Goal: Information Seeking & Learning: Learn about a topic

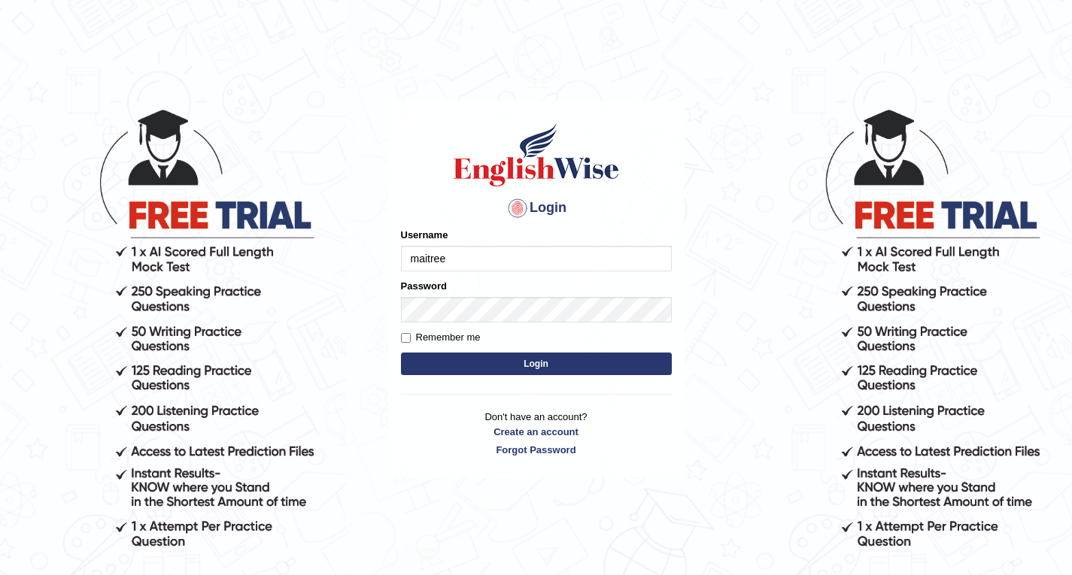
type input "maitree_parramatta"
click at [493, 349] on form "Please fix the following errors: Username maitree_parramatta Password Remember …" at bounding box center [536, 303] width 271 height 151
click at [510, 360] on button "Login" at bounding box center [536, 364] width 271 height 23
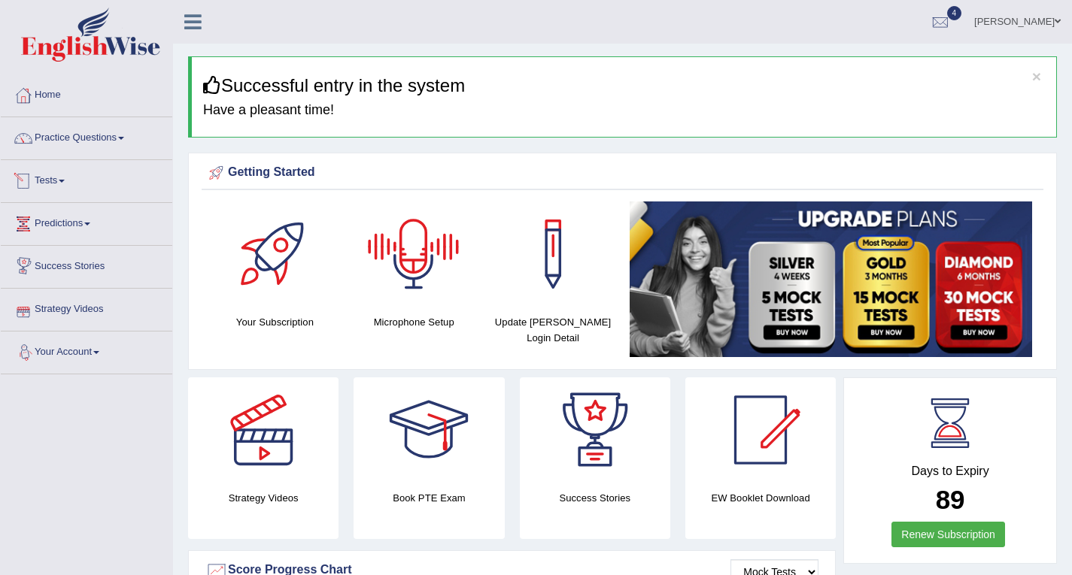
click at [65, 176] on link "Tests" at bounding box center [86, 179] width 171 height 38
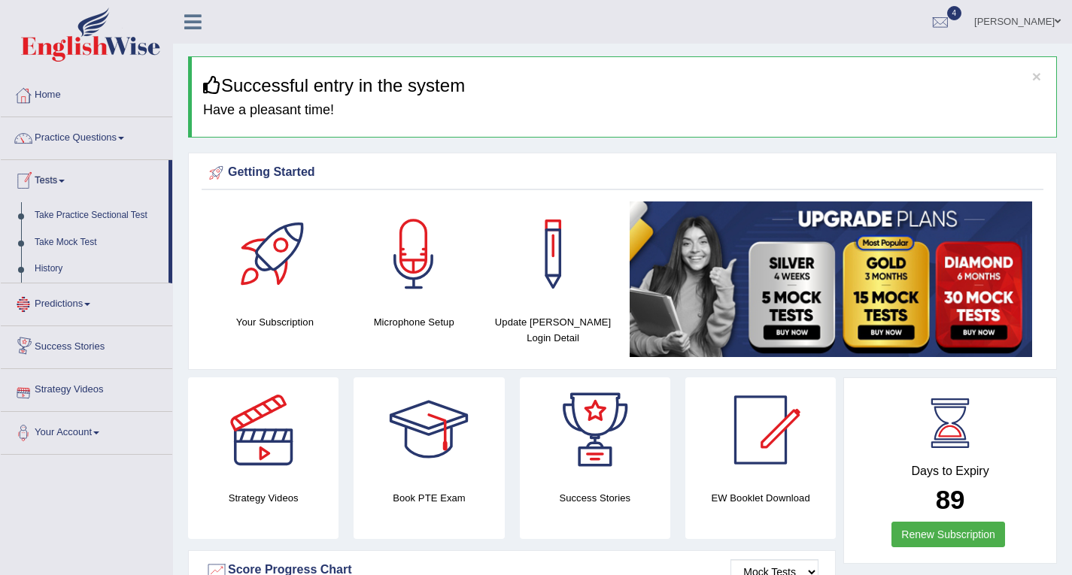
click at [65, 176] on link "Tests" at bounding box center [85, 179] width 168 height 38
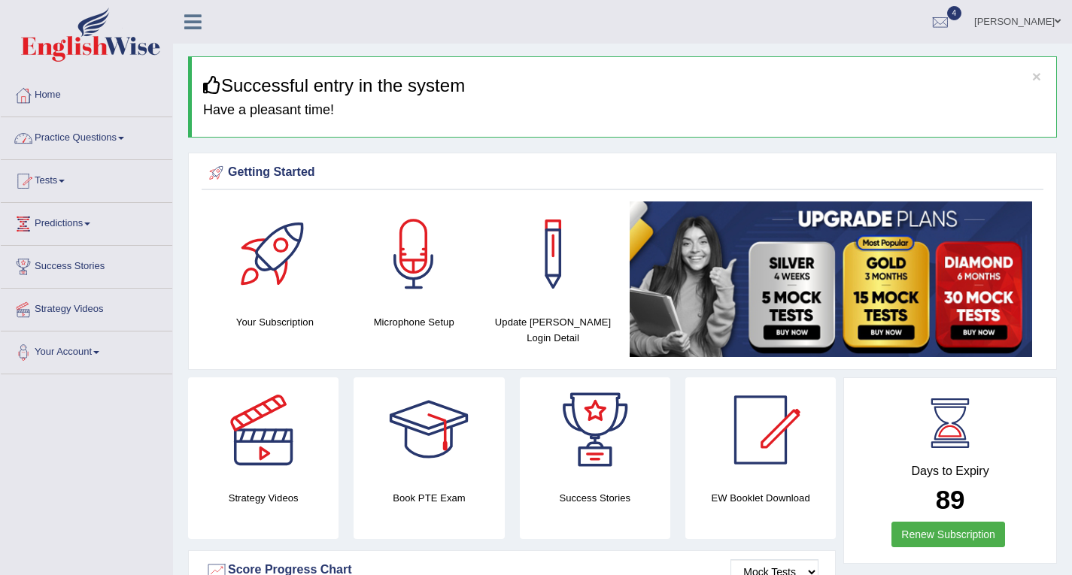
click at [105, 138] on link "Practice Questions" at bounding box center [86, 136] width 171 height 38
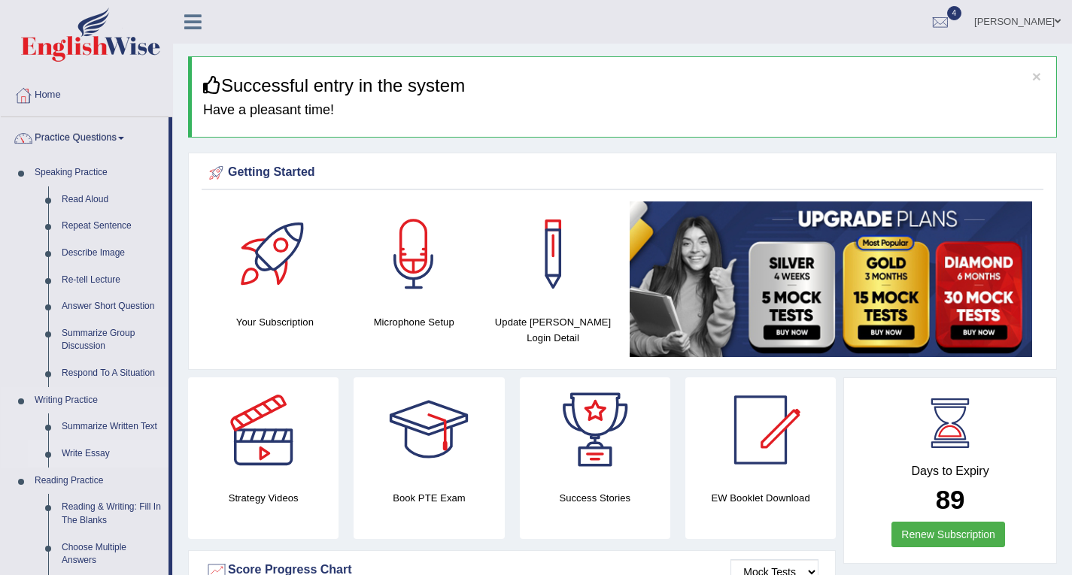
click at [73, 448] on link "Write Essay" at bounding box center [112, 454] width 114 height 27
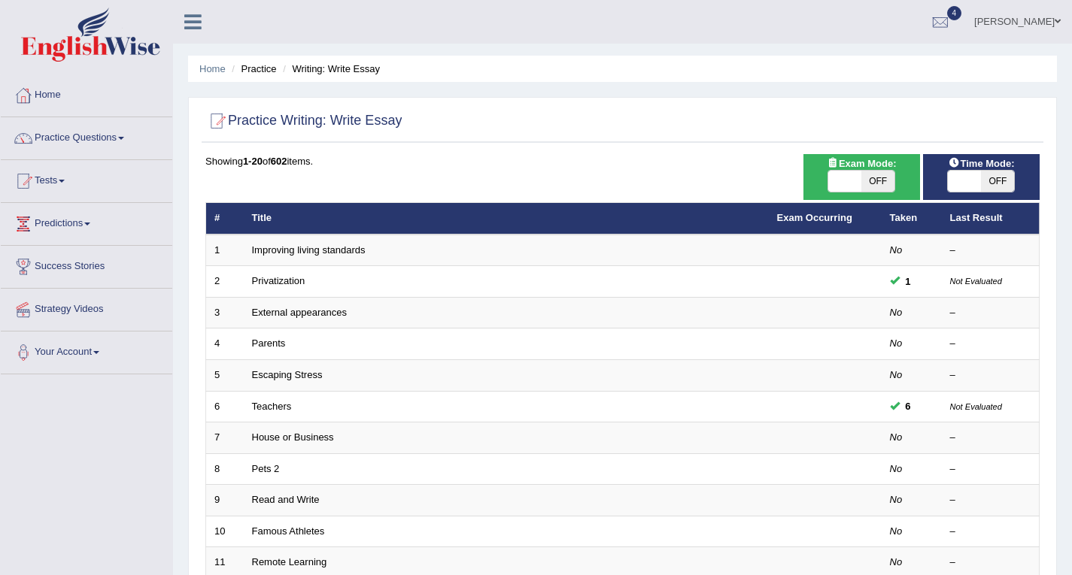
click at [876, 181] on span "OFF" at bounding box center [877, 181] width 33 height 21
checkbox input "true"
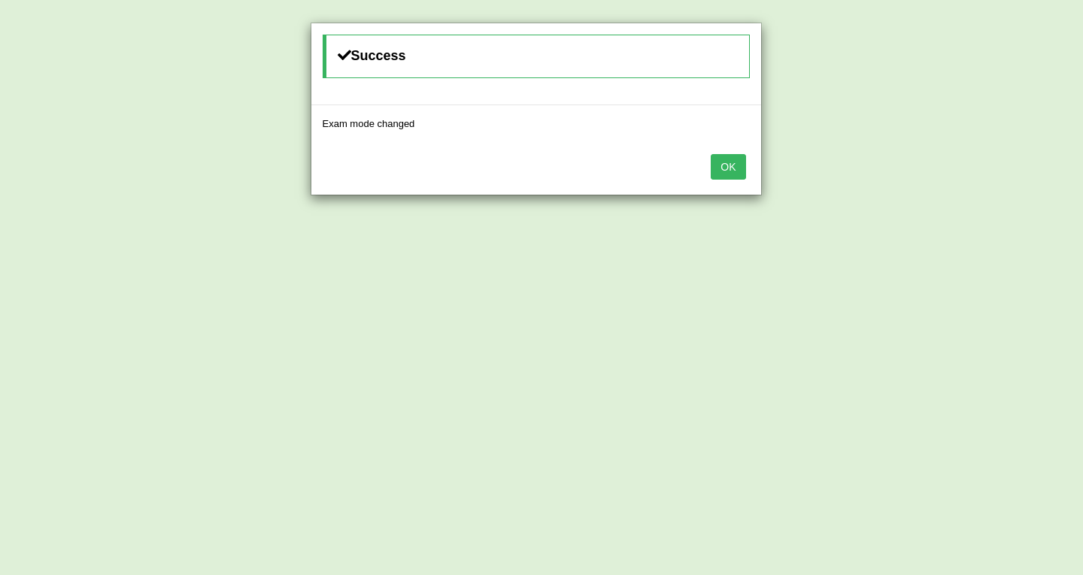
click at [730, 167] on button "OK" at bounding box center [728, 167] width 35 height 26
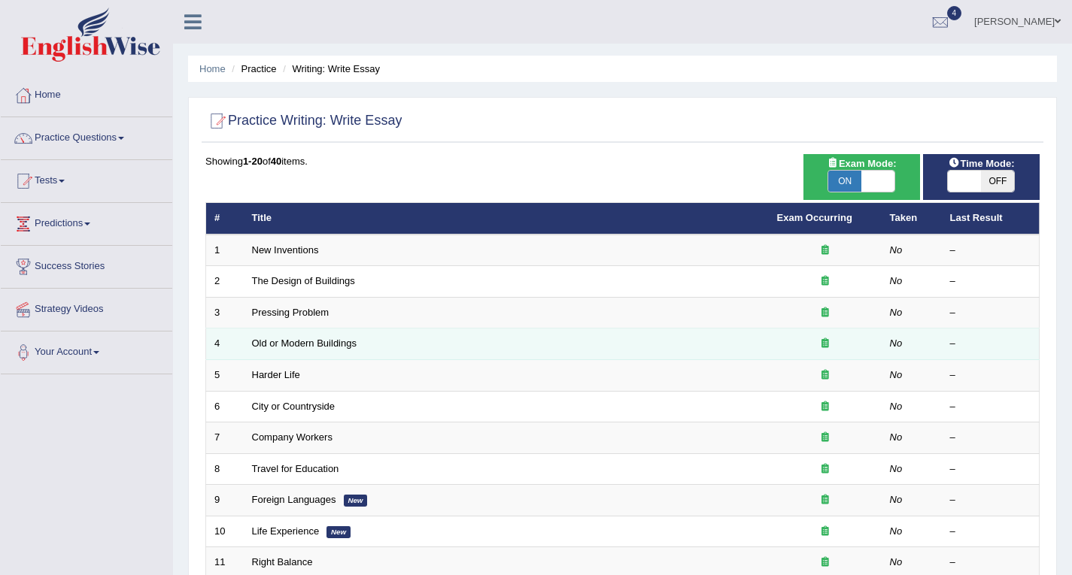
scroll to position [420, 0]
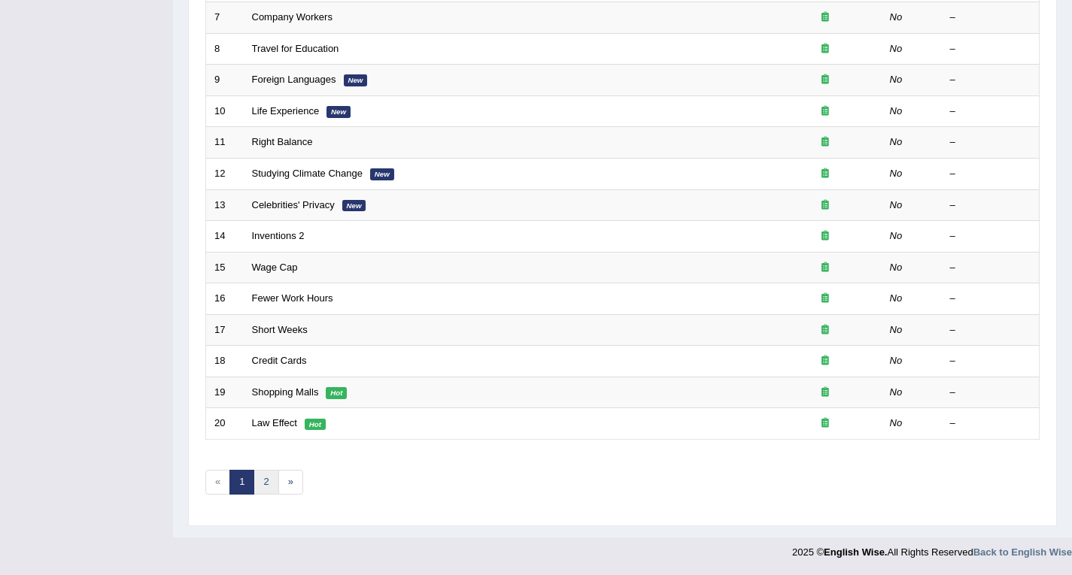
click at [270, 480] on link "2" at bounding box center [265, 482] width 25 height 25
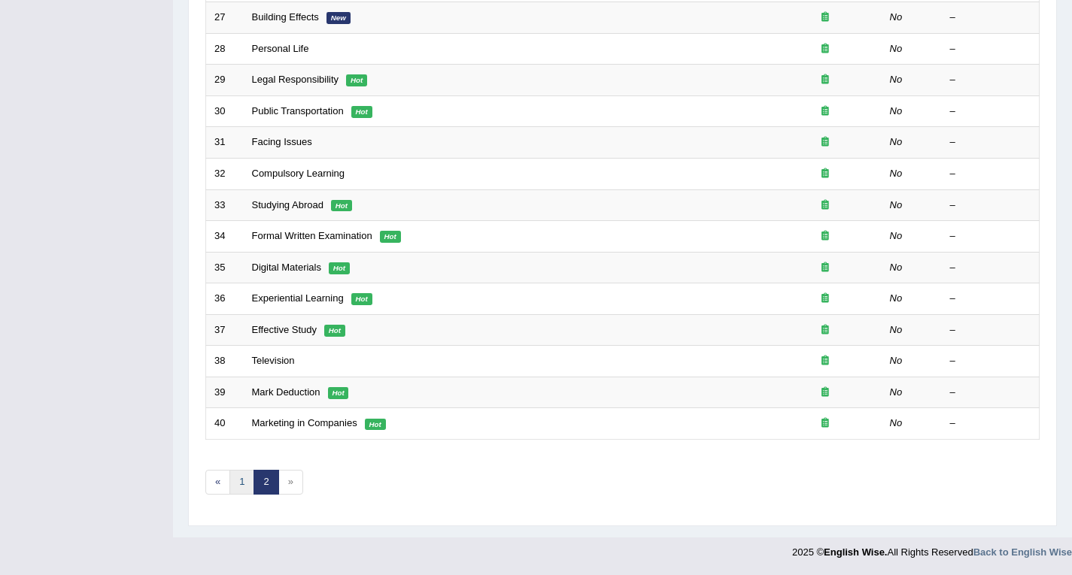
click at [245, 484] on link "1" at bounding box center [241, 482] width 25 height 25
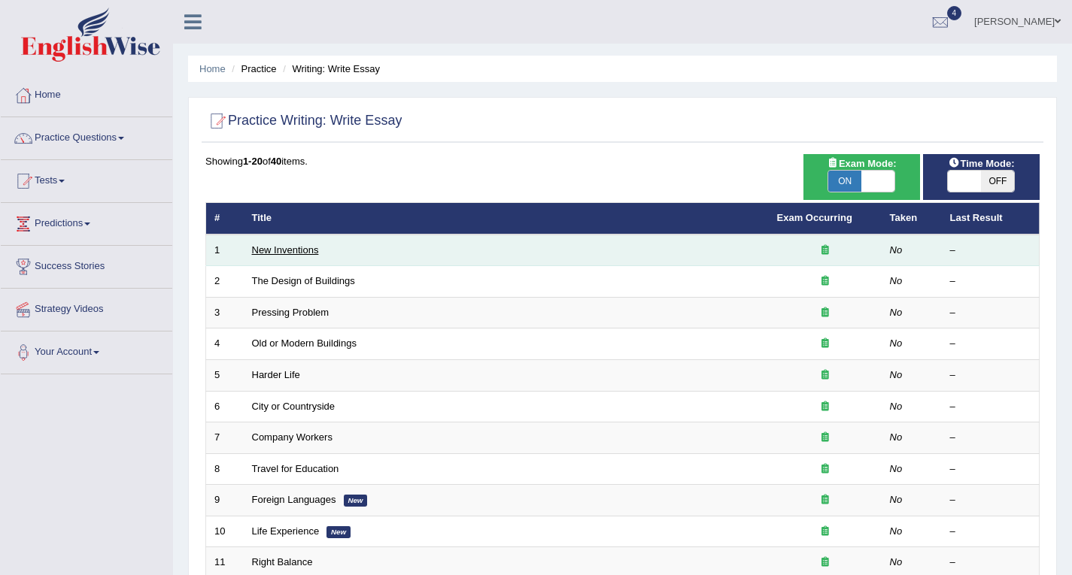
click at [303, 253] on link "New Inventions" at bounding box center [285, 249] width 67 height 11
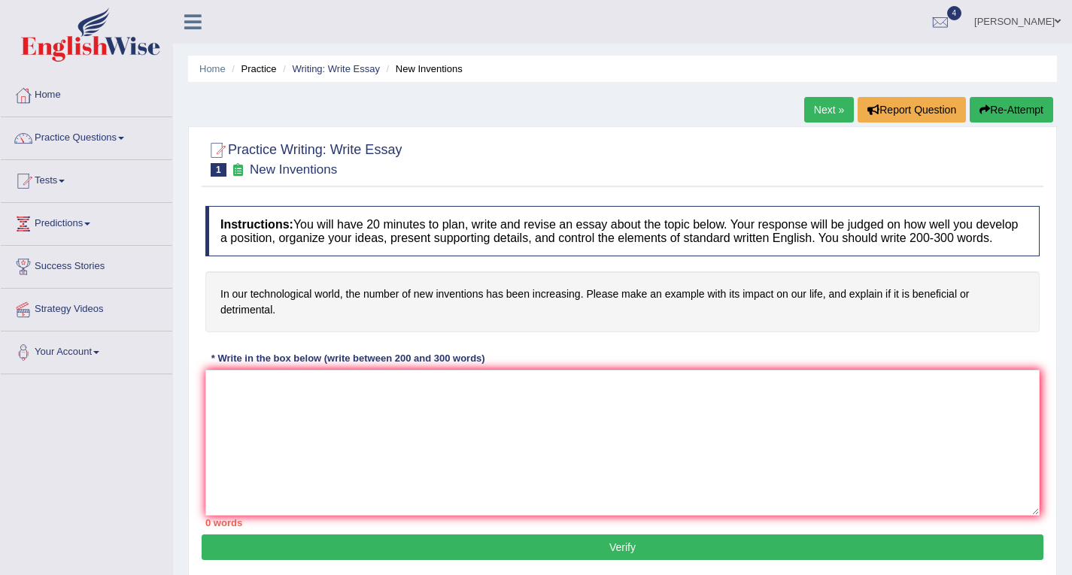
drag, startPoint x: 290, startPoint y: 308, endPoint x: 223, endPoint y: 294, distance: 68.5
click at [223, 294] on h4 "In our technological world, the number of new inventions has been increasing. P…" at bounding box center [622, 302] width 834 height 61
click at [340, 422] on textarea at bounding box center [622, 443] width 834 height 146
paste textarea "The issue of the growing number of new inventions in today’s technological worl…"
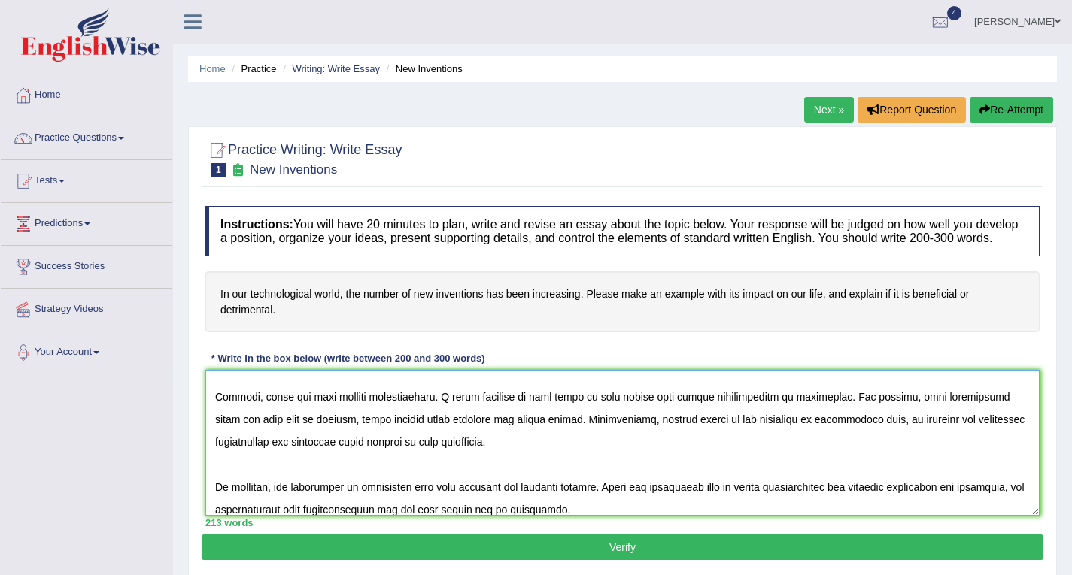
scroll to position [181, 0]
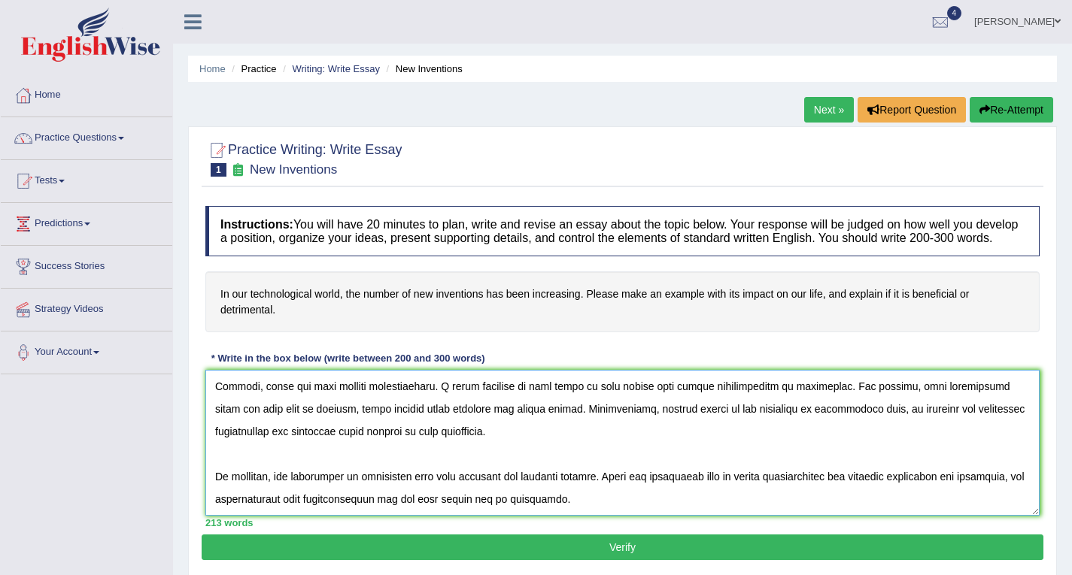
type textarea "The issue of the growing number of new inventions in today’s technological worl…"
click at [452, 545] on button "Verify" at bounding box center [623, 548] width 842 height 26
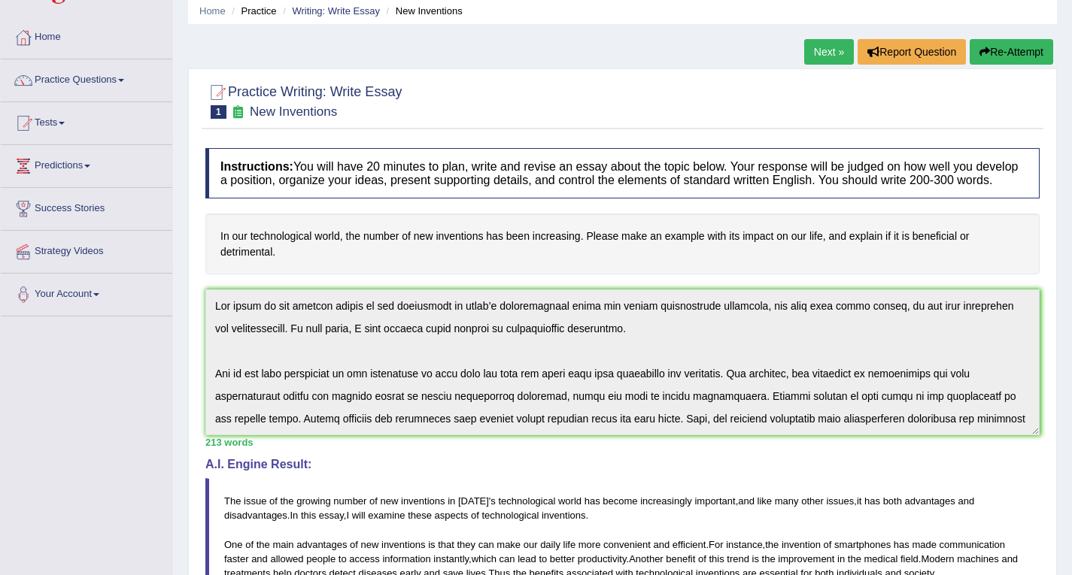
scroll to position [46, 0]
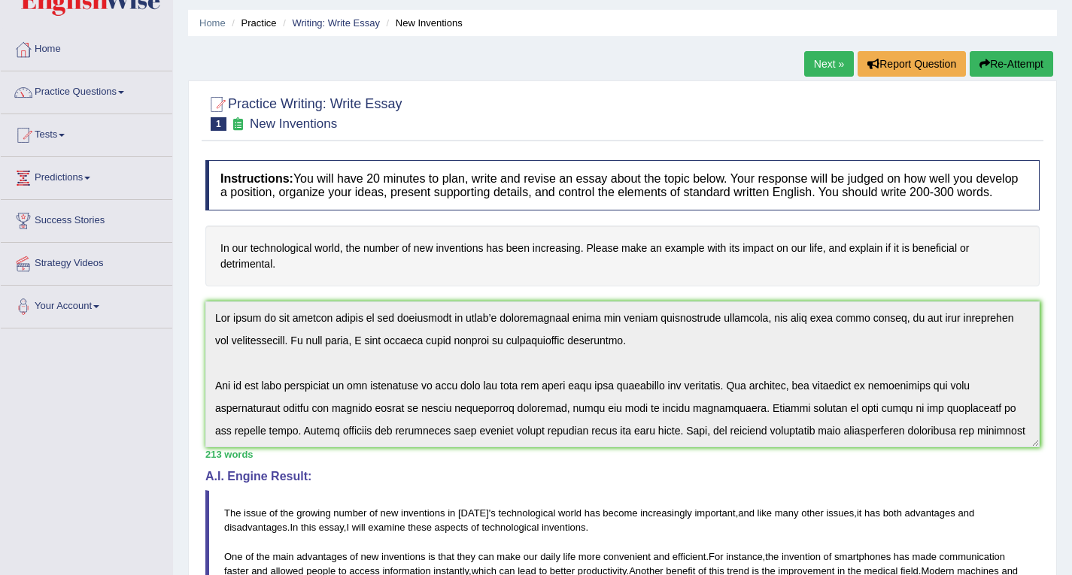
click at [1006, 65] on button "Re-Attempt" at bounding box center [1011, 64] width 83 height 26
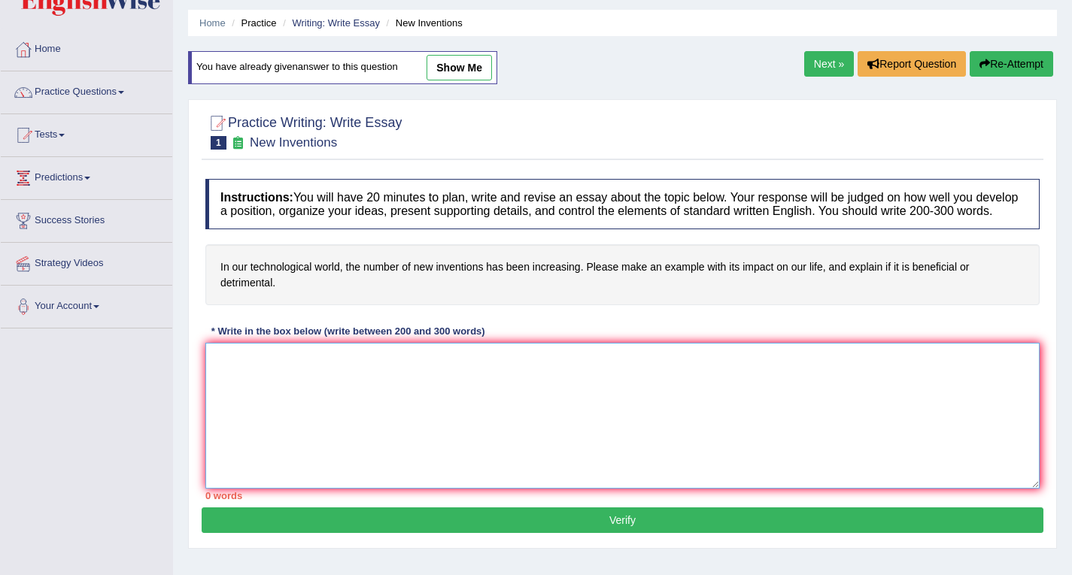
click at [295, 396] on textarea at bounding box center [622, 416] width 834 height 146
paste textarea "The issue of new inventions in technology has become very important today, and …"
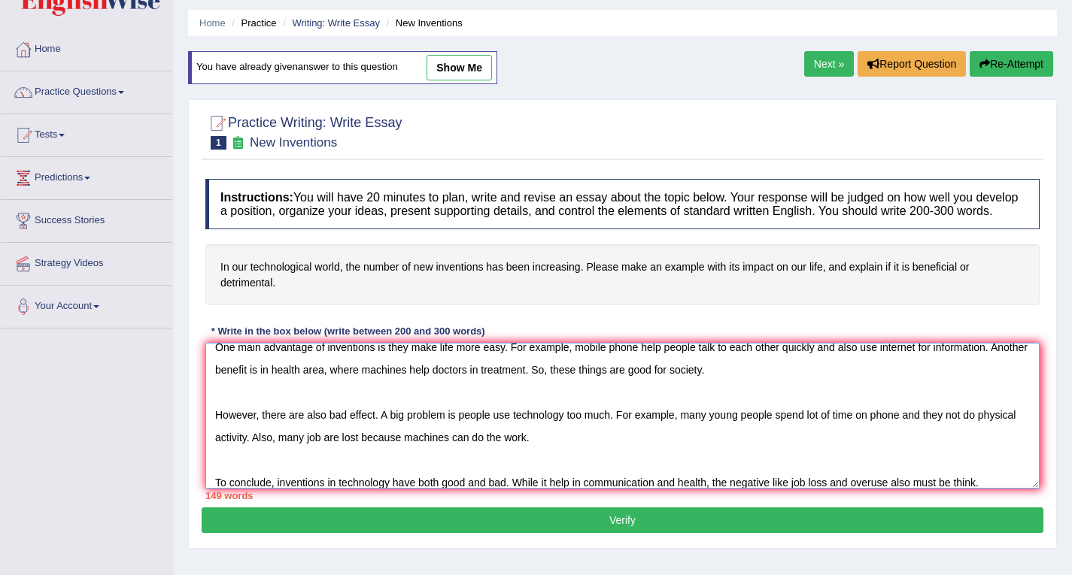
scroll to position [68, 0]
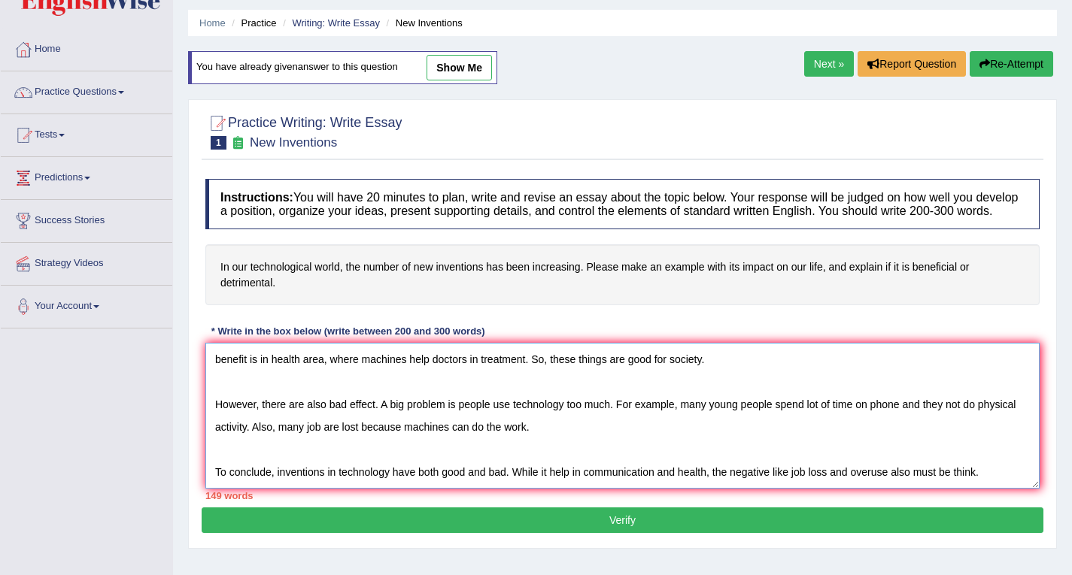
type textarea "The issue of new inventions in technology has become very important today, and …"
click at [621, 511] on button "Verify" at bounding box center [623, 521] width 842 height 26
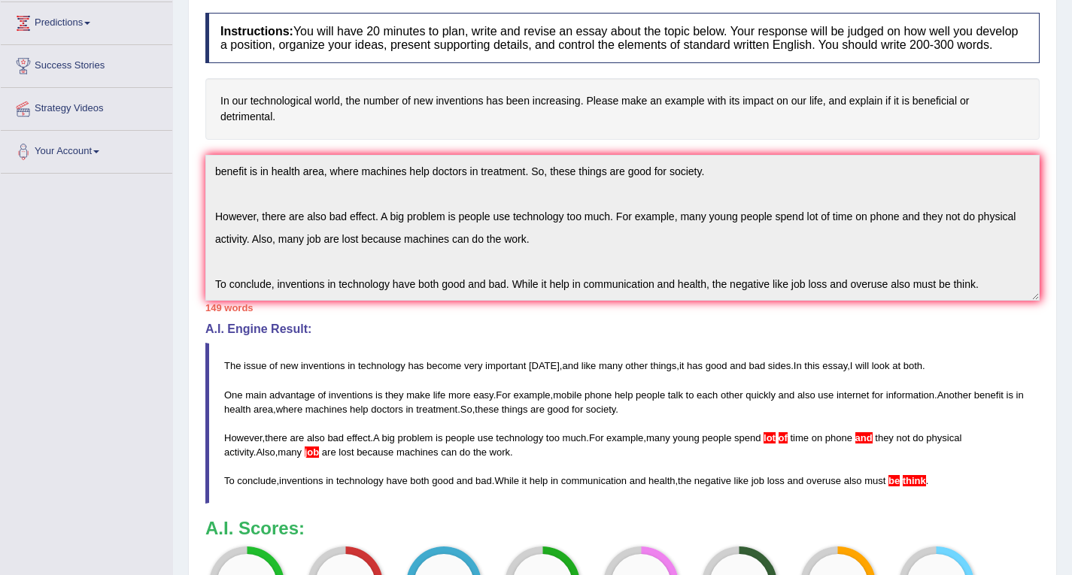
scroll to position [0, 0]
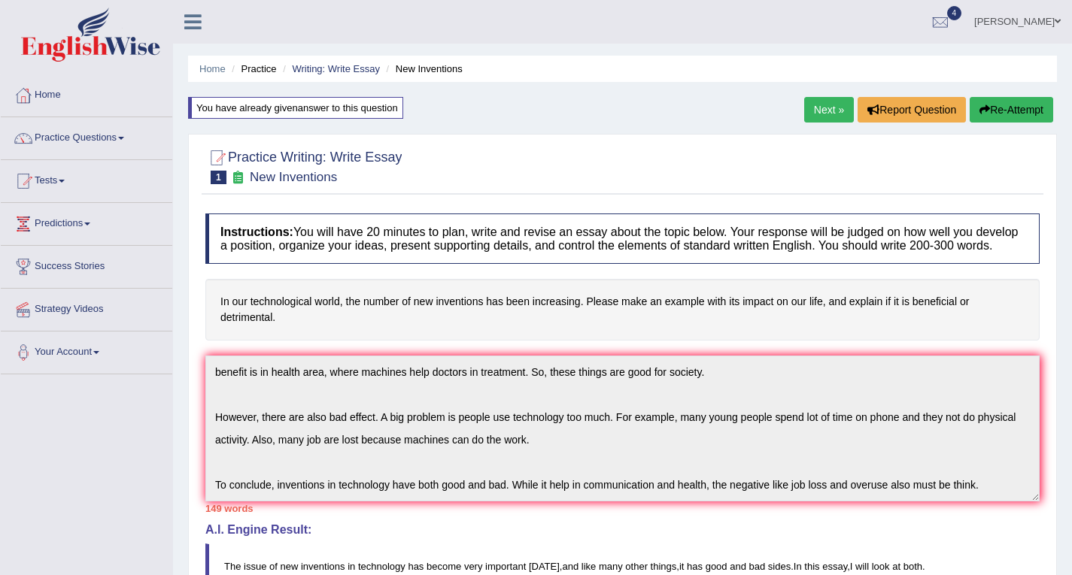
click at [1001, 119] on button "Re-Attempt" at bounding box center [1011, 110] width 83 height 26
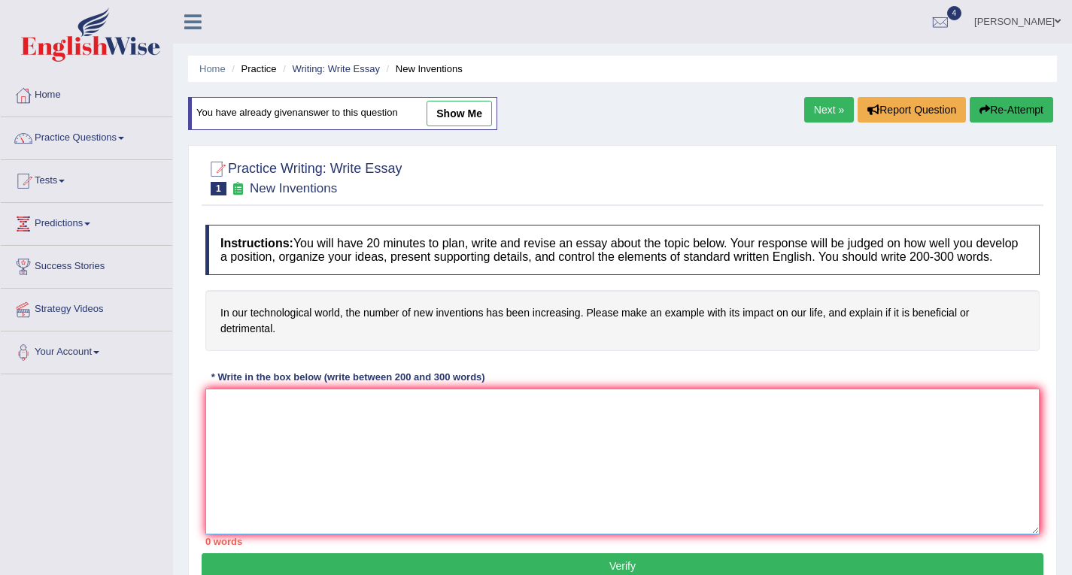
click at [276, 423] on textarea at bounding box center [622, 462] width 834 height 146
paste textarea "The issue of new inventions in technology has become very important today, and …"
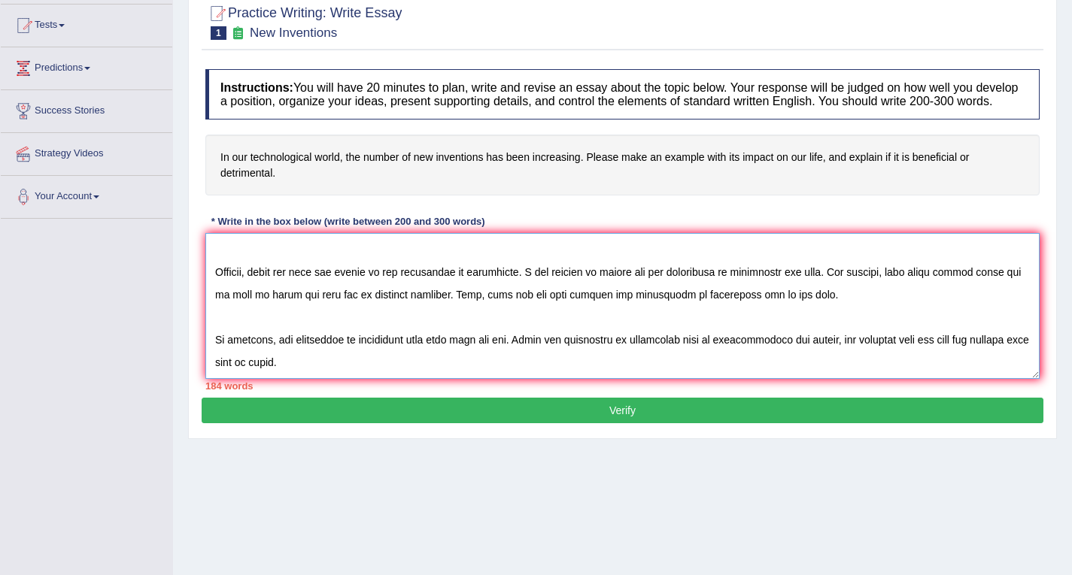
scroll to position [157, 0]
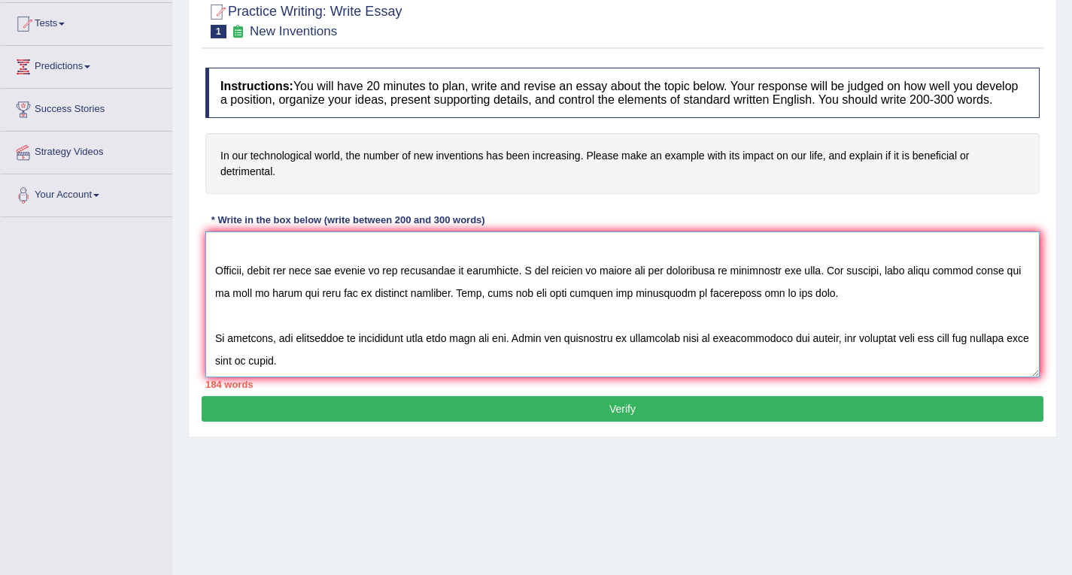
type textarea "The issue of new inventions in technology has become very important today, and …"
click at [621, 411] on button "Verify" at bounding box center [623, 409] width 842 height 26
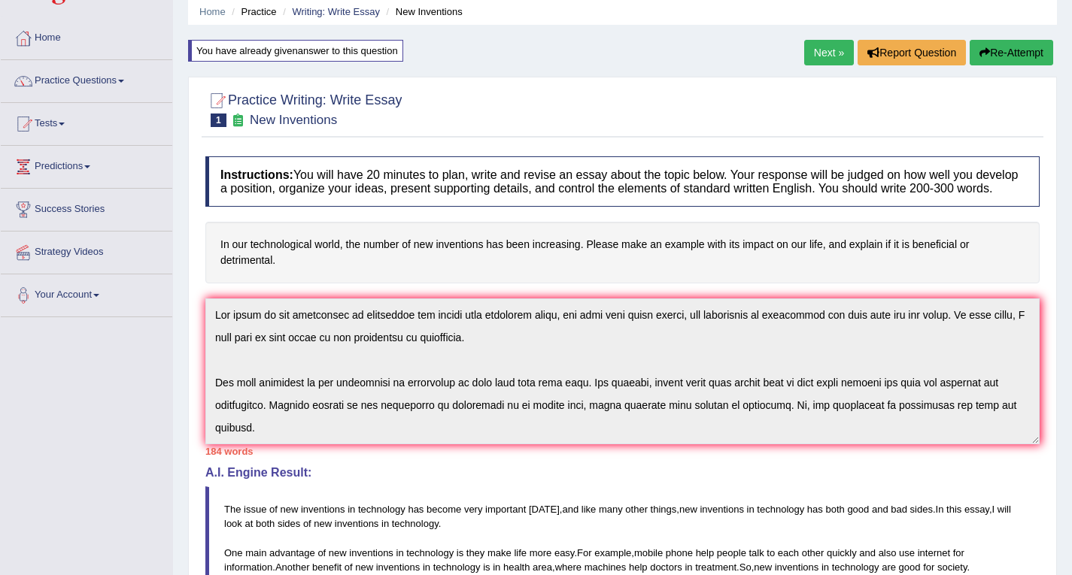
scroll to position [0, 0]
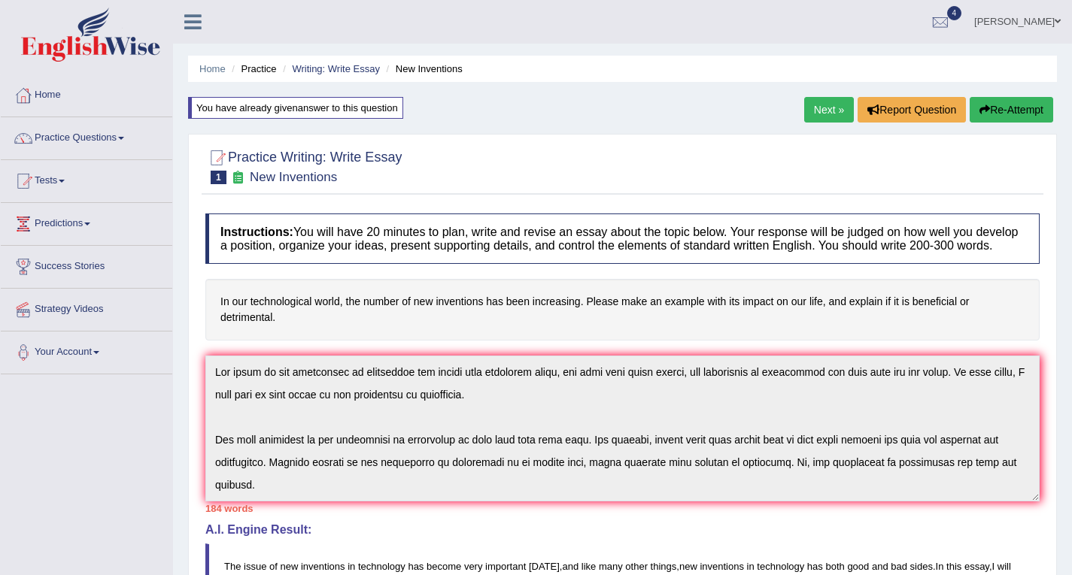
click at [1002, 111] on button "Re-Attempt" at bounding box center [1011, 110] width 83 height 26
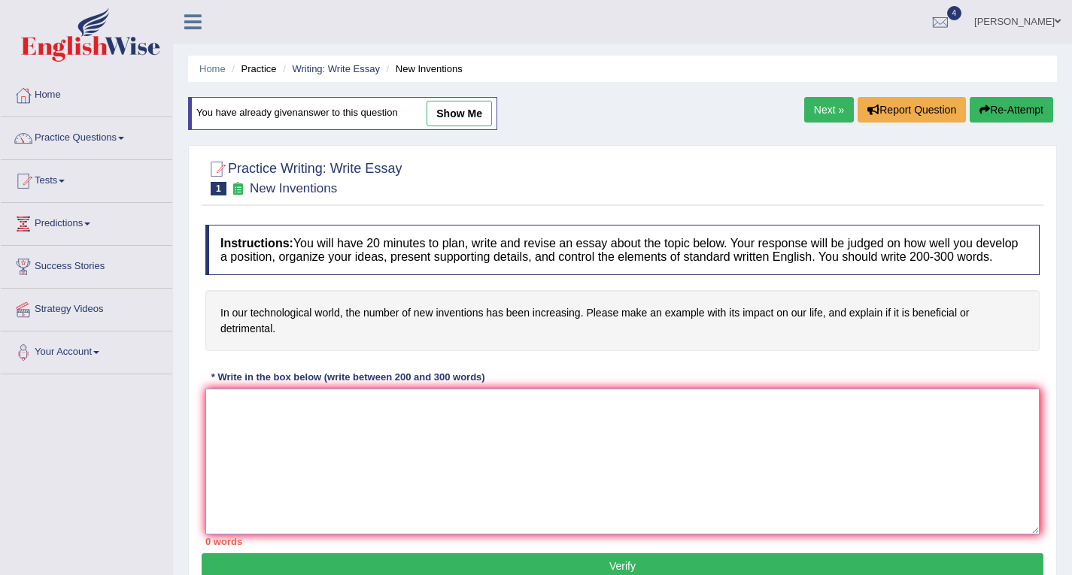
click at [307, 432] on textarea at bounding box center [622, 462] width 834 height 146
paste textarea "The issue of new inventions in technology has become very important [DATE], and…"
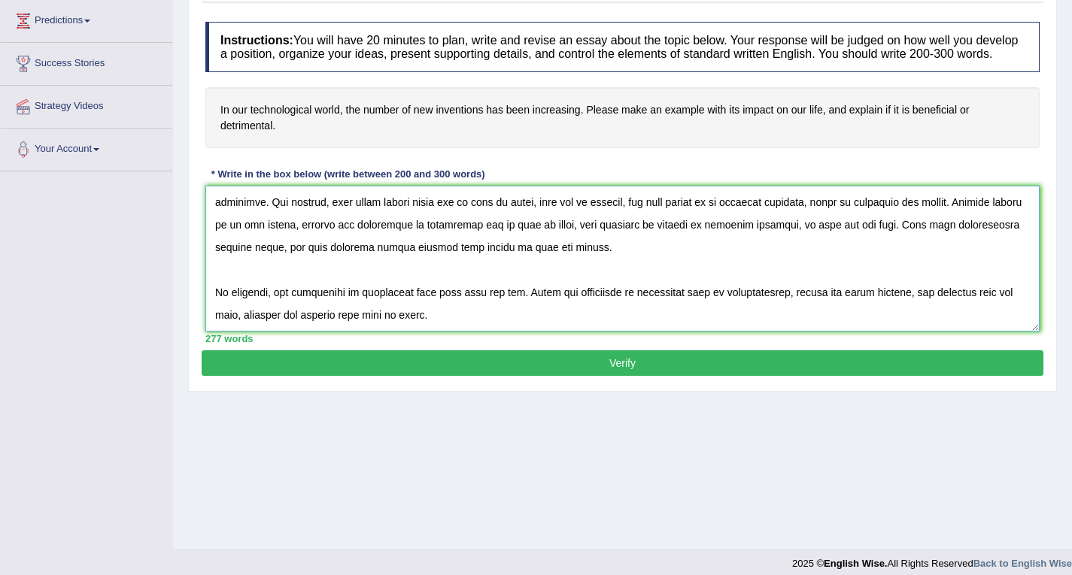
scroll to position [214, 0]
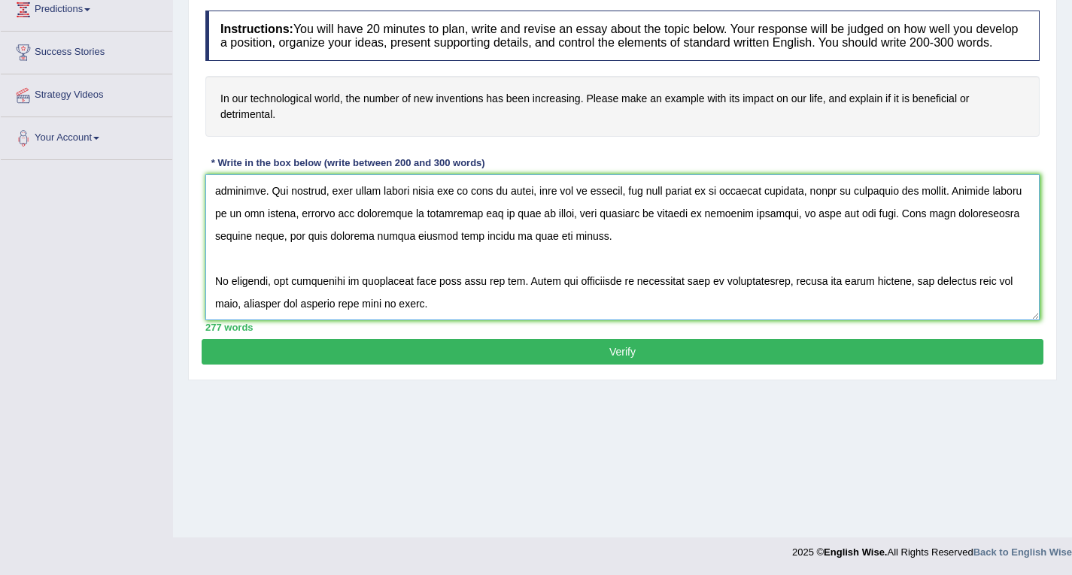
type textarea "The issue of new inventions in technology has become very important [DATE], and…"
click at [617, 347] on button "Verify" at bounding box center [623, 352] width 842 height 26
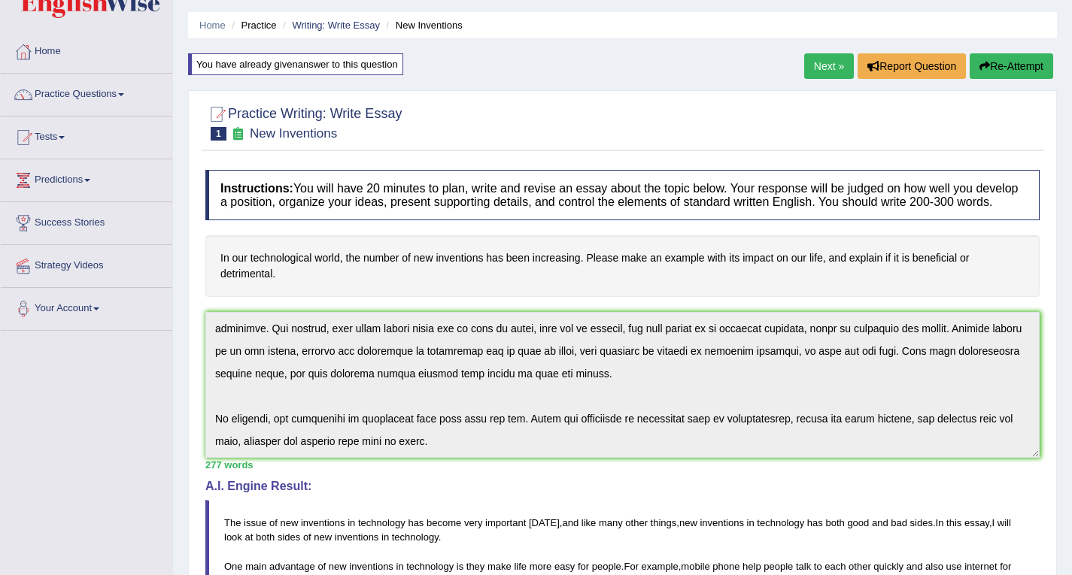
scroll to position [0, 0]
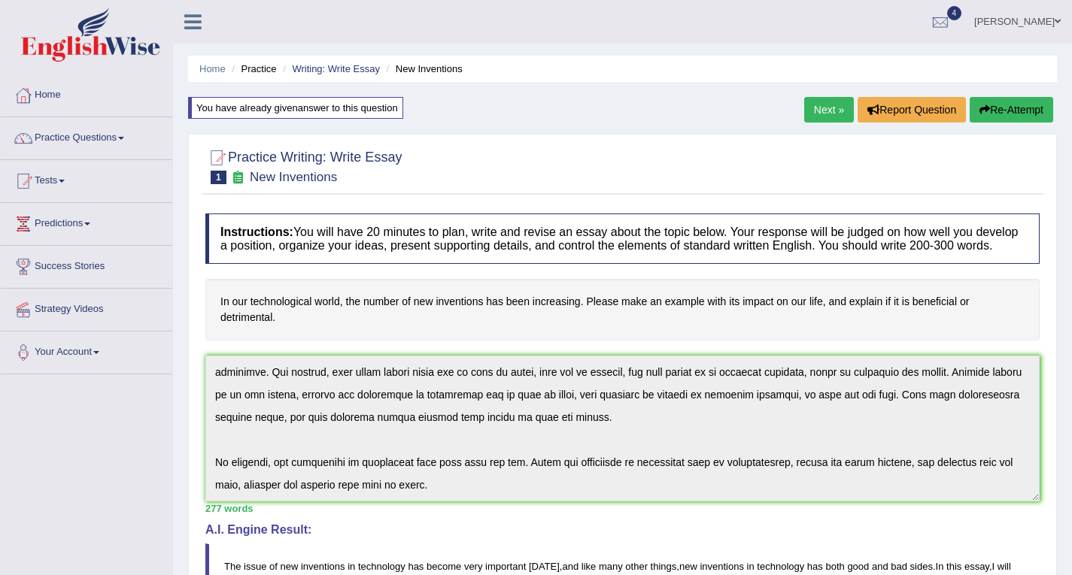
click at [824, 105] on link "Next »" at bounding box center [829, 110] width 50 height 26
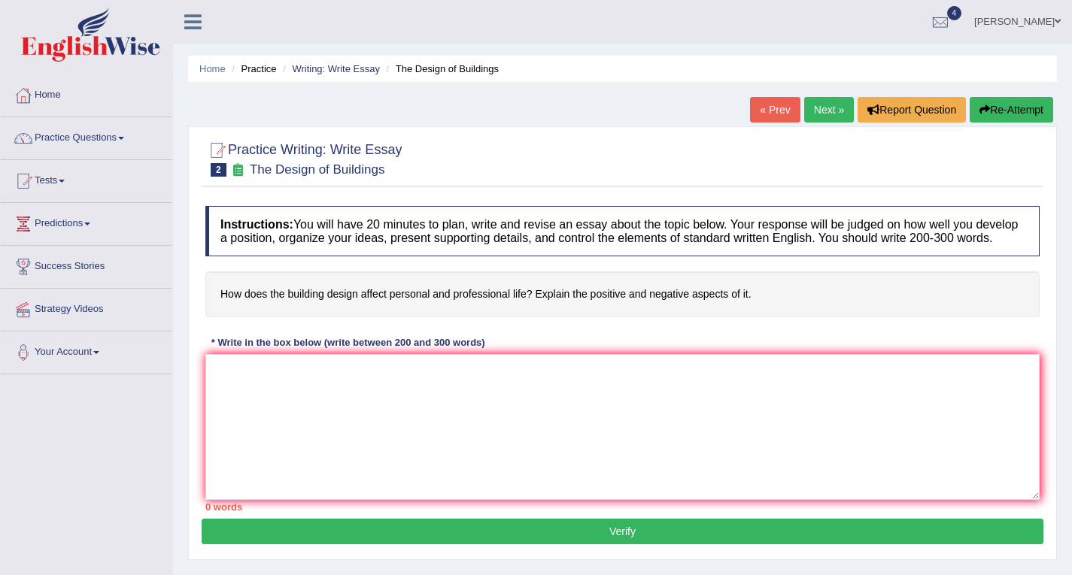
drag, startPoint x: 764, startPoint y: 293, endPoint x: 138, endPoint y: 297, distance: 625.8
click at [138, 297] on div "Toggle navigation Home Practice Questions Speaking Practice Read Aloud Repeat S…" at bounding box center [536, 391] width 1072 height 782
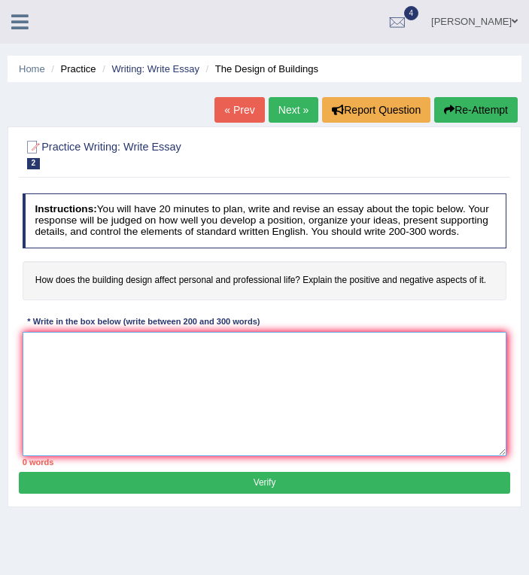
click at [188, 411] on textarea at bounding box center [265, 394] width 484 height 124
paste textarea "The issue of building design and its impact on personal and professional life h…"
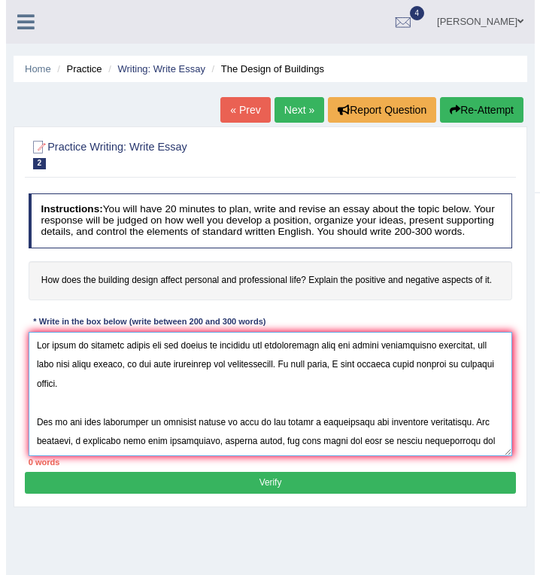
scroll to position [284, 0]
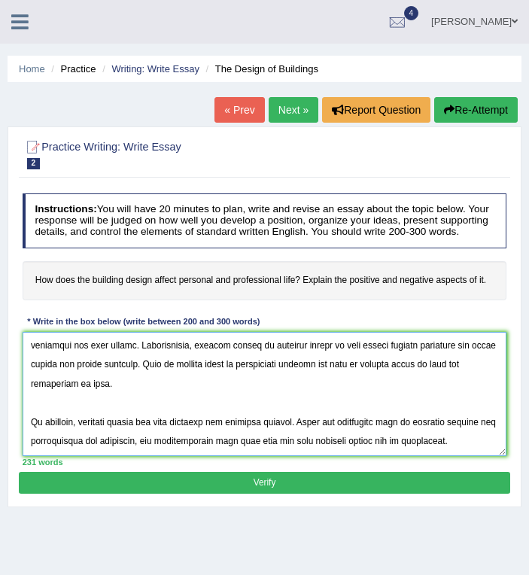
type textarea "The issue of building design and its impact on personal and professional life h…"
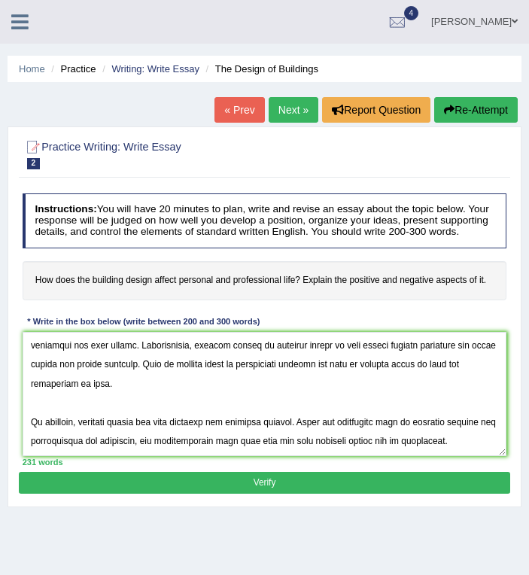
click at [279, 480] on button "Verify" at bounding box center [264, 483] width 490 height 22
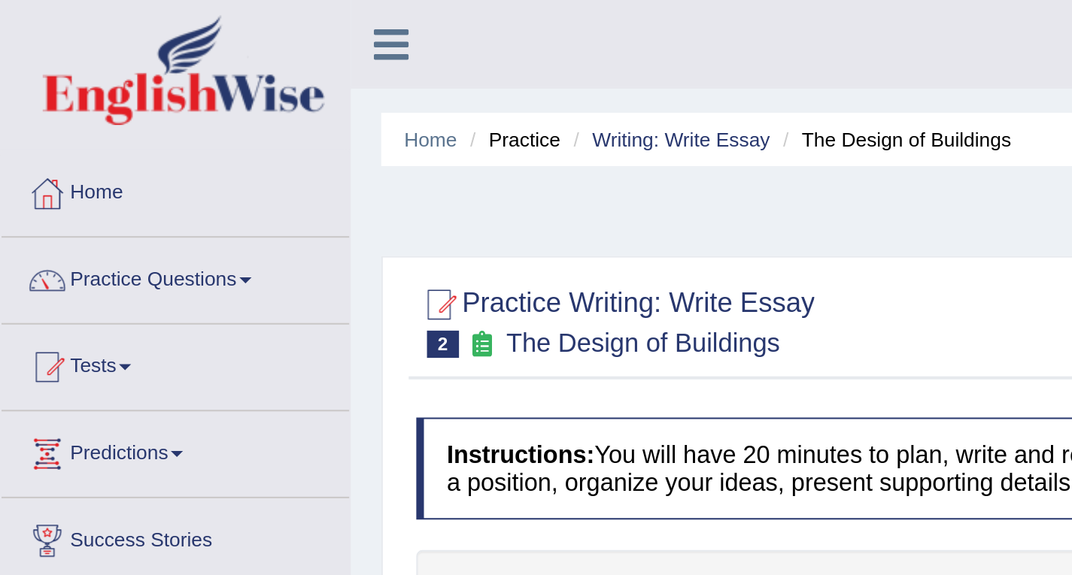
scroll to position [181, 0]
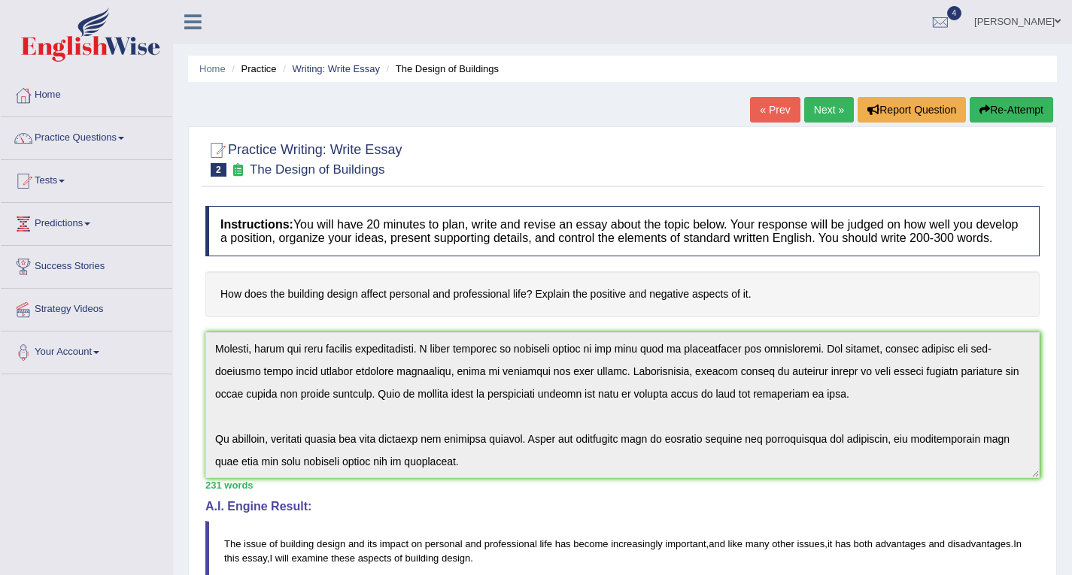
click at [1035, 114] on button "Re-Attempt" at bounding box center [1011, 110] width 83 height 26
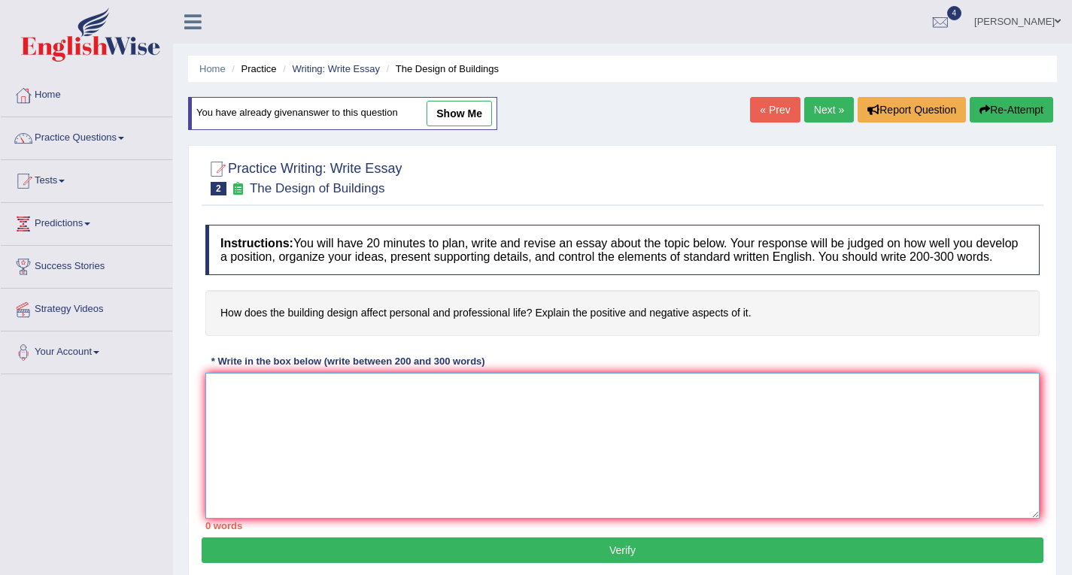
click at [318, 405] on textarea at bounding box center [622, 446] width 834 height 146
paste textarea "The issue of building design and its impact on personal and professional life h…"
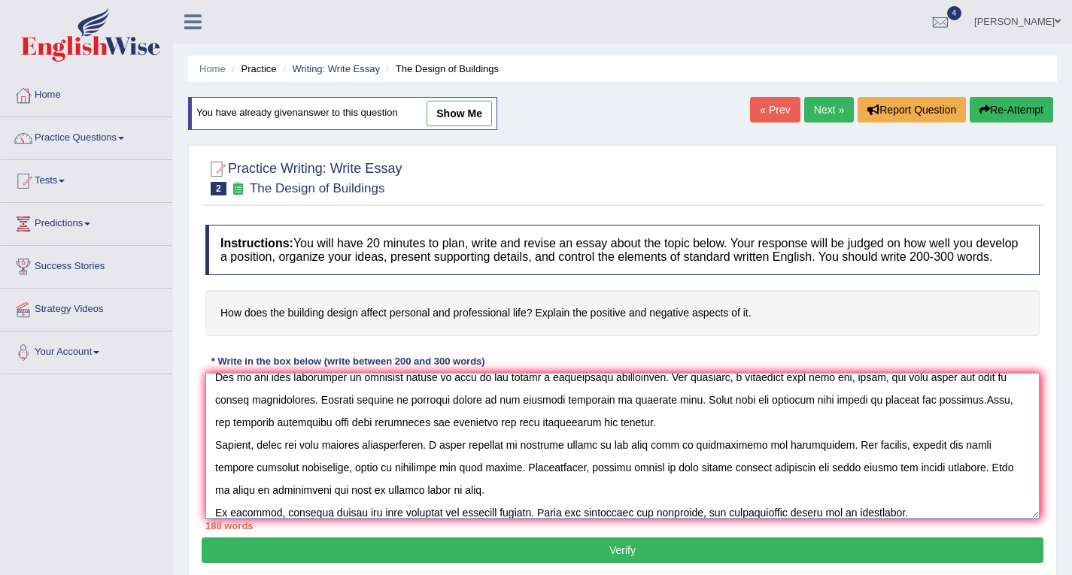
scroll to position [68, 0]
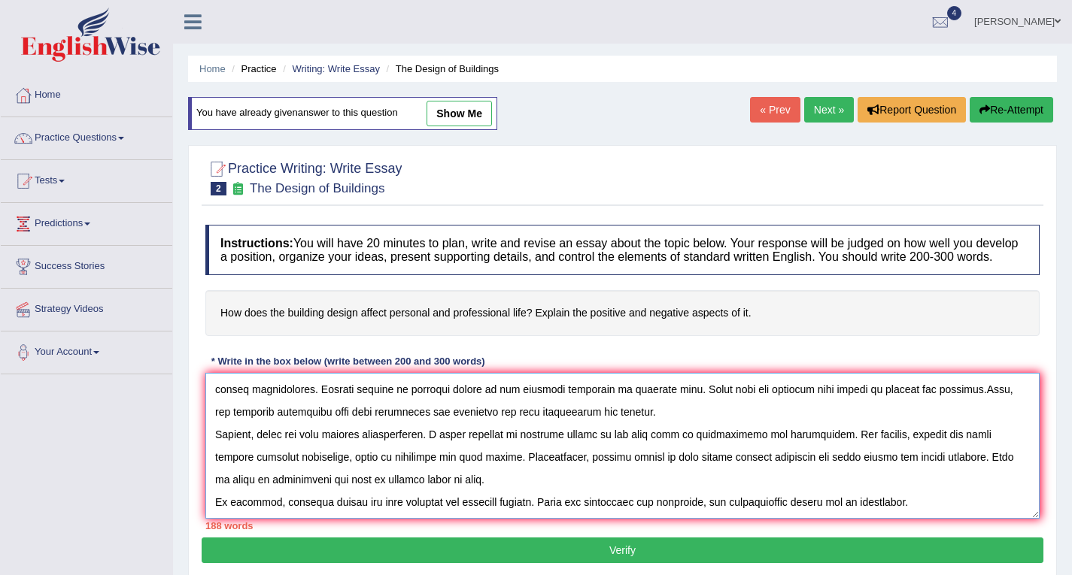
type textarea "The issue of building design and its impact on personal and professional life h…"
click at [493, 555] on button "Verify" at bounding box center [623, 551] width 842 height 26
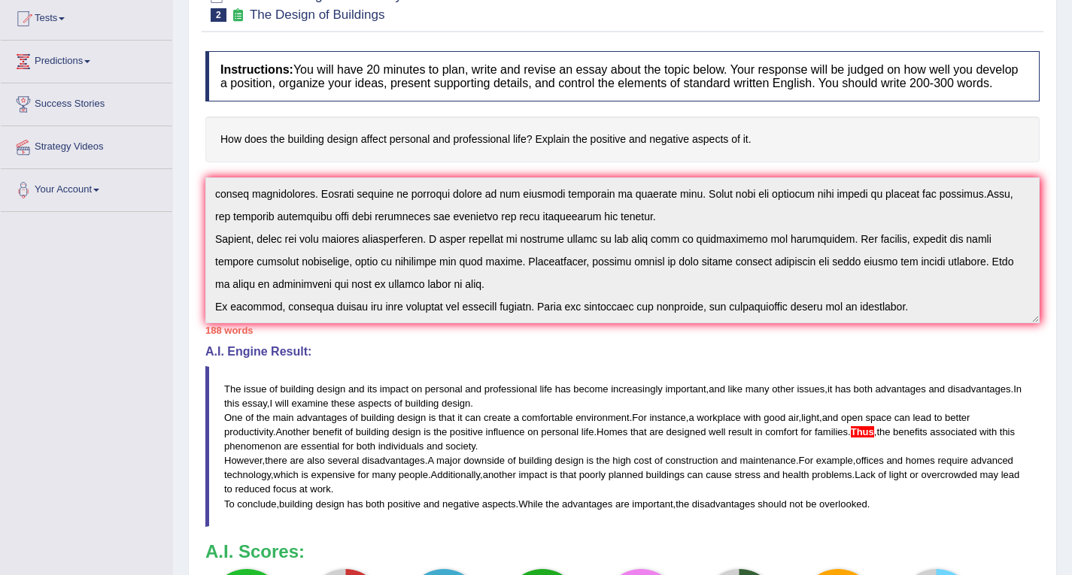
scroll to position [0, 0]
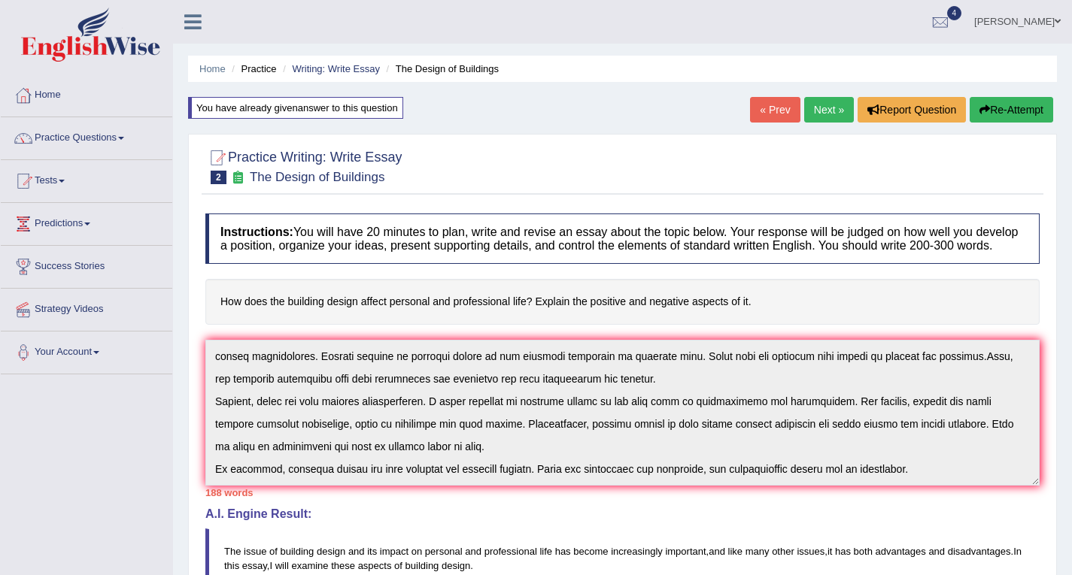
click at [827, 114] on link "Next »" at bounding box center [829, 110] width 50 height 26
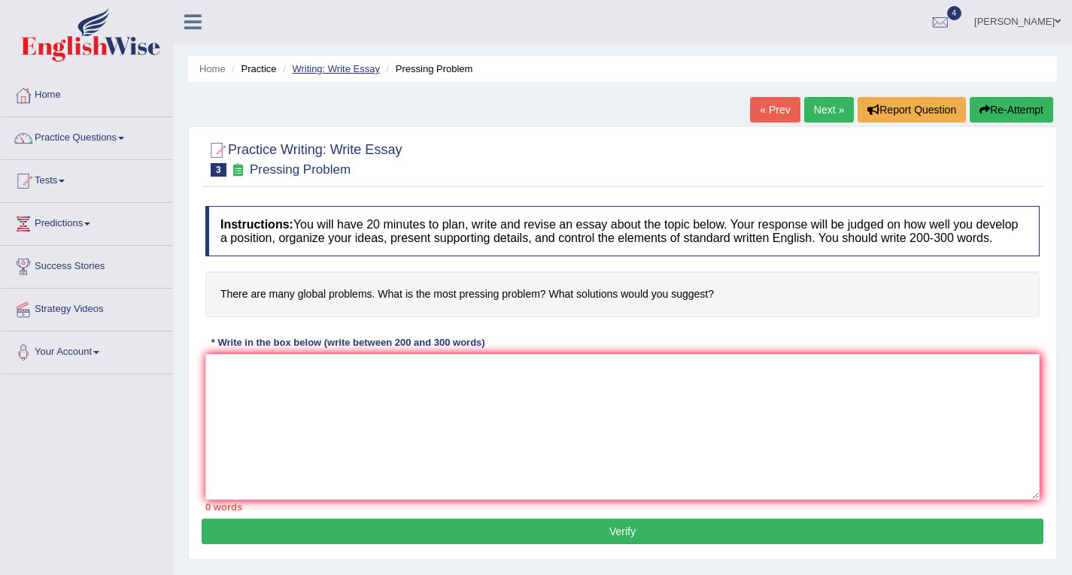
click at [357, 71] on link "Writing: Write Essay" at bounding box center [336, 68] width 88 height 11
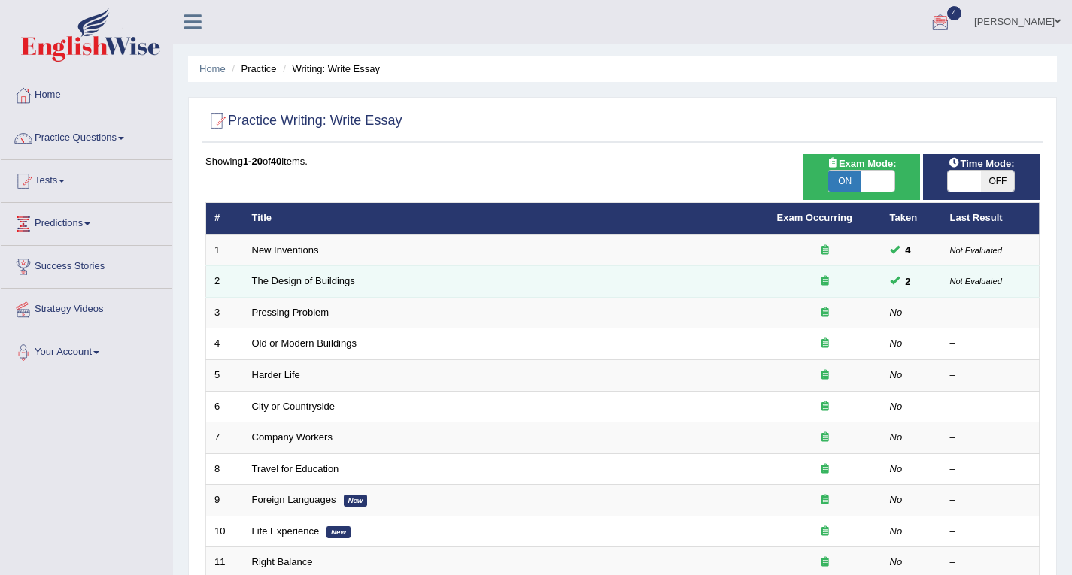
scroll to position [420, 0]
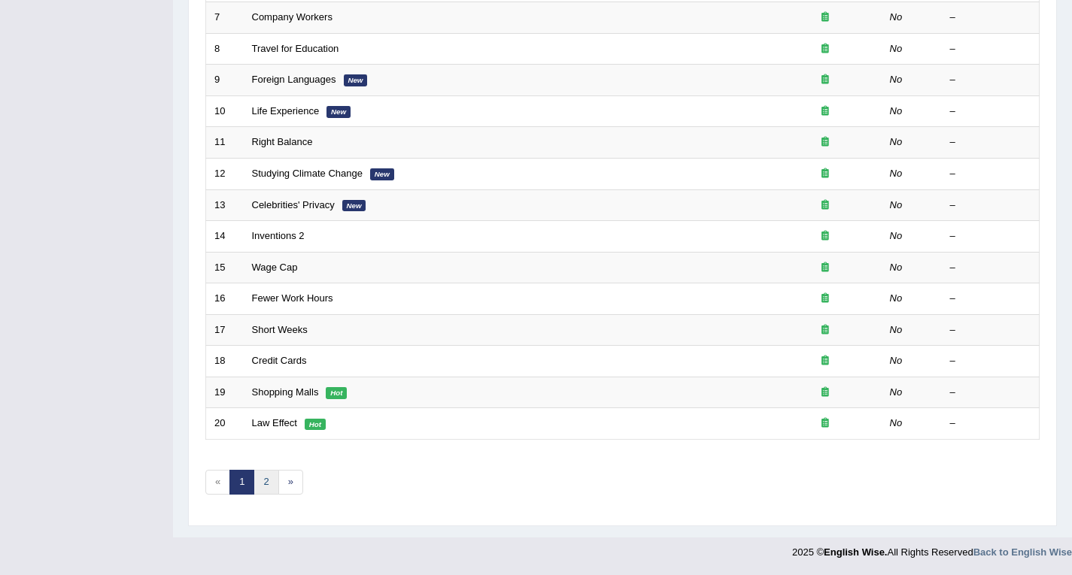
click at [257, 485] on link "2" at bounding box center [265, 482] width 25 height 25
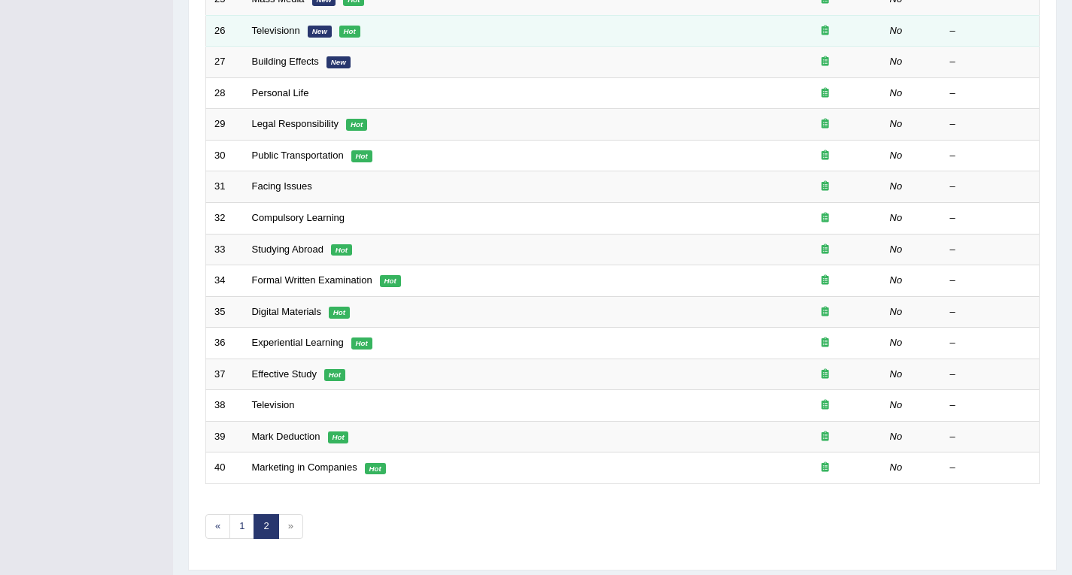
scroll to position [420, 0]
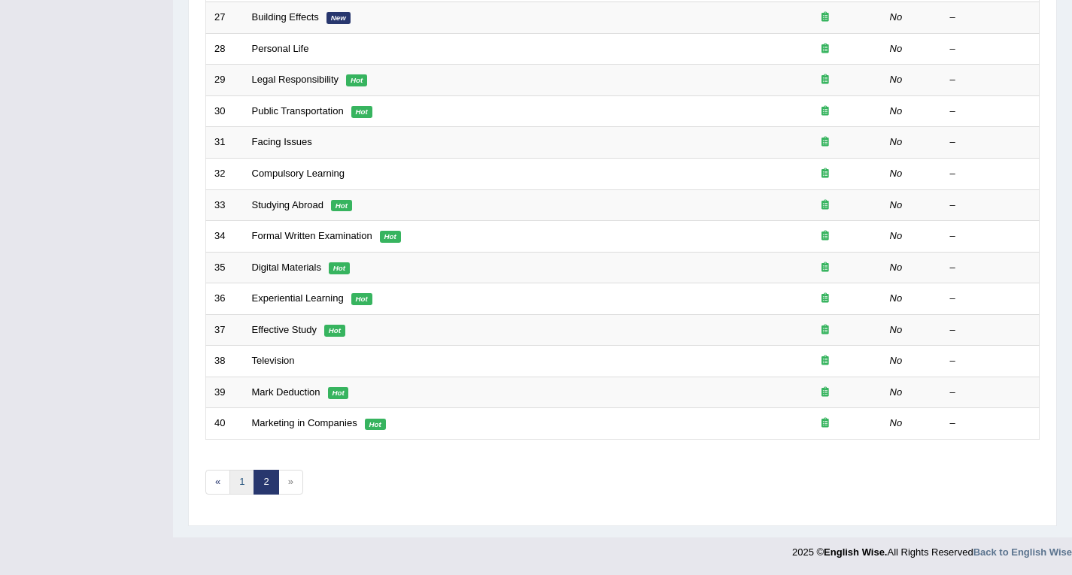
click at [250, 484] on link "1" at bounding box center [241, 482] width 25 height 25
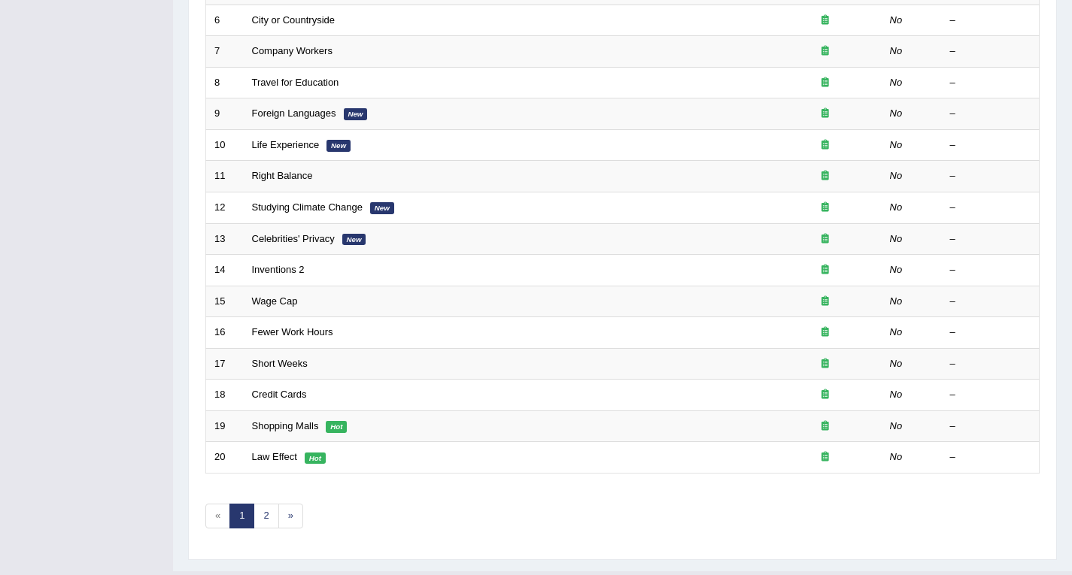
scroll to position [420, 0]
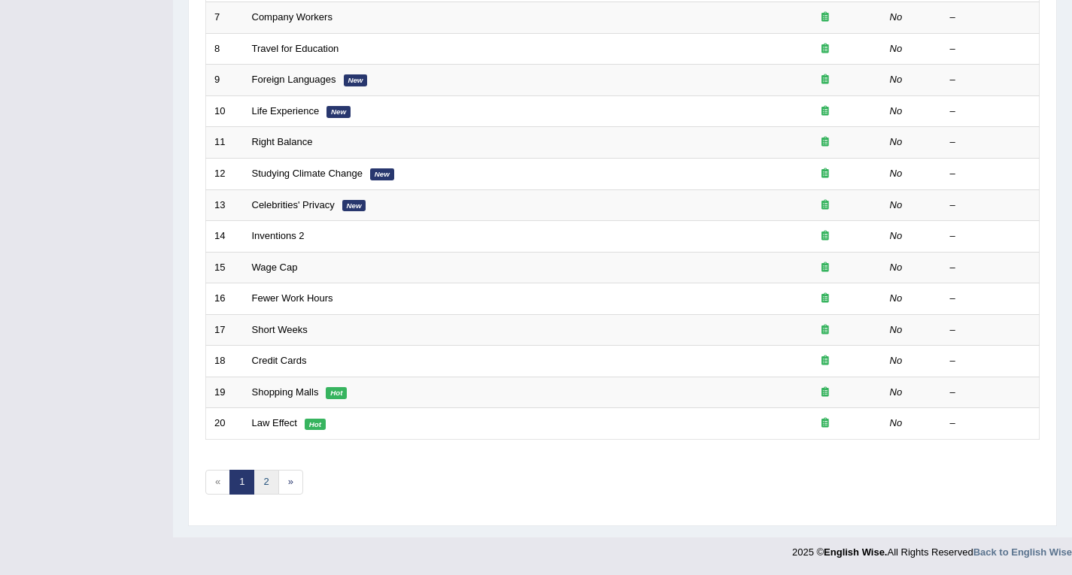
click at [266, 482] on link "2" at bounding box center [265, 482] width 25 height 25
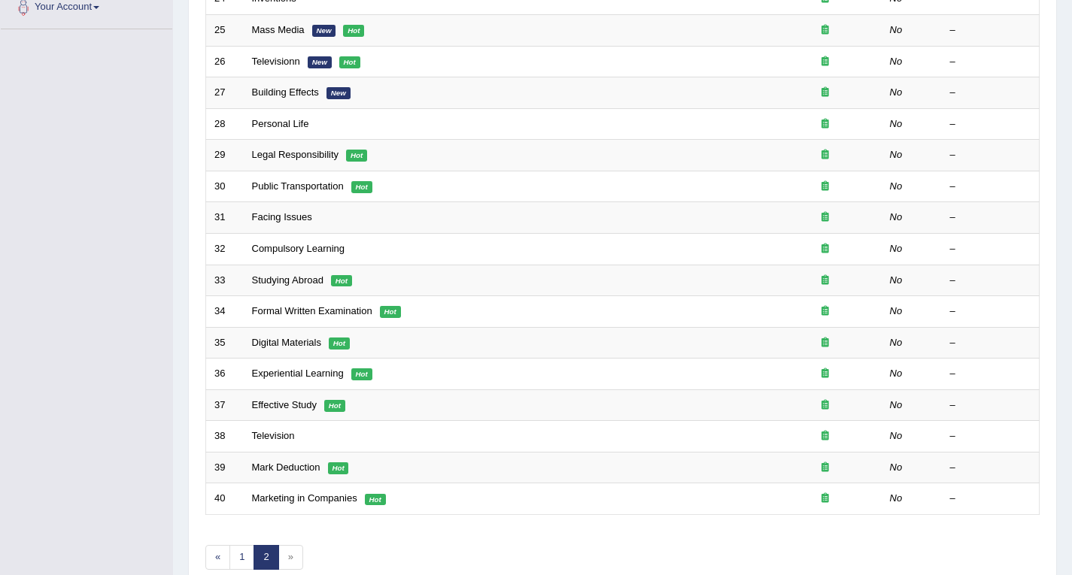
scroll to position [420, 0]
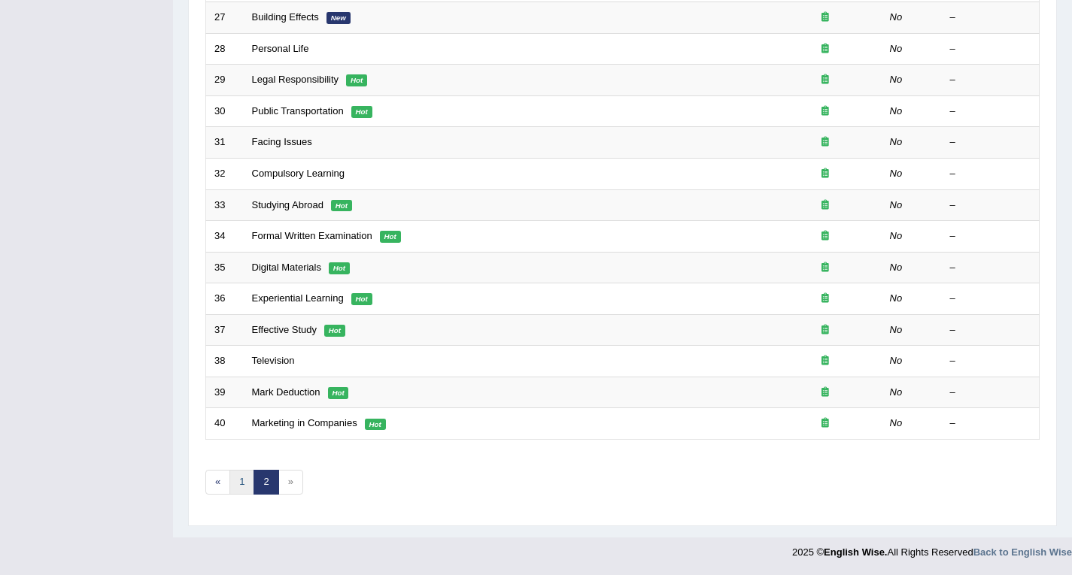
click at [253, 485] on link "1" at bounding box center [241, 482] width 25 height 25
